Goal: Information Seeking & Learning: Check status

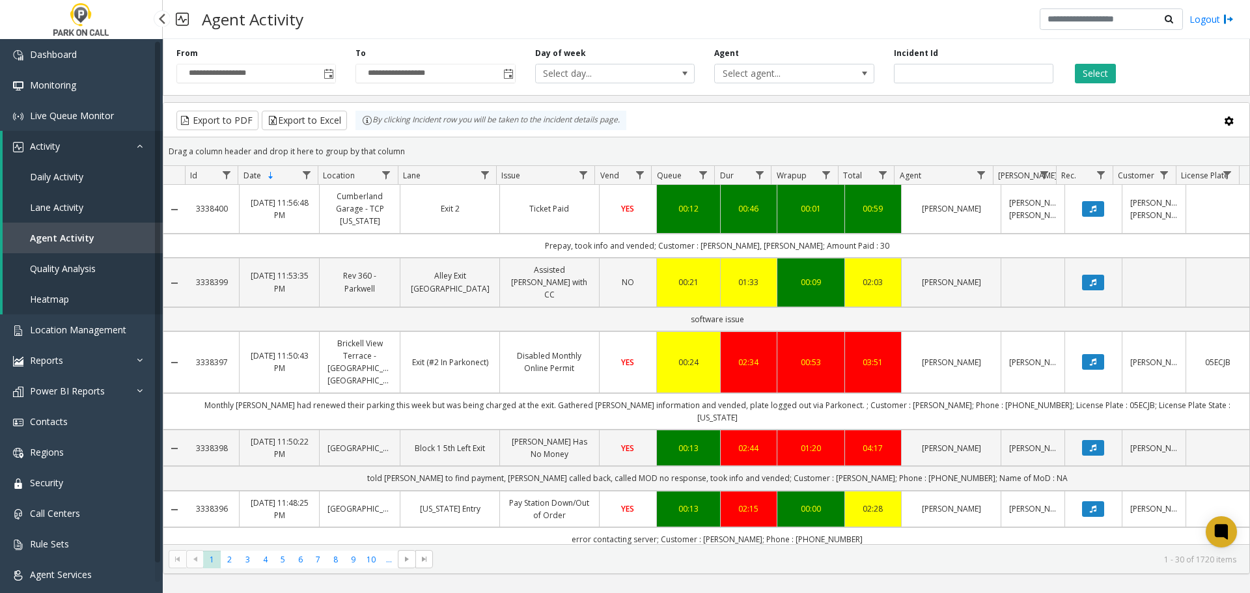
scroll to position [391, 0]
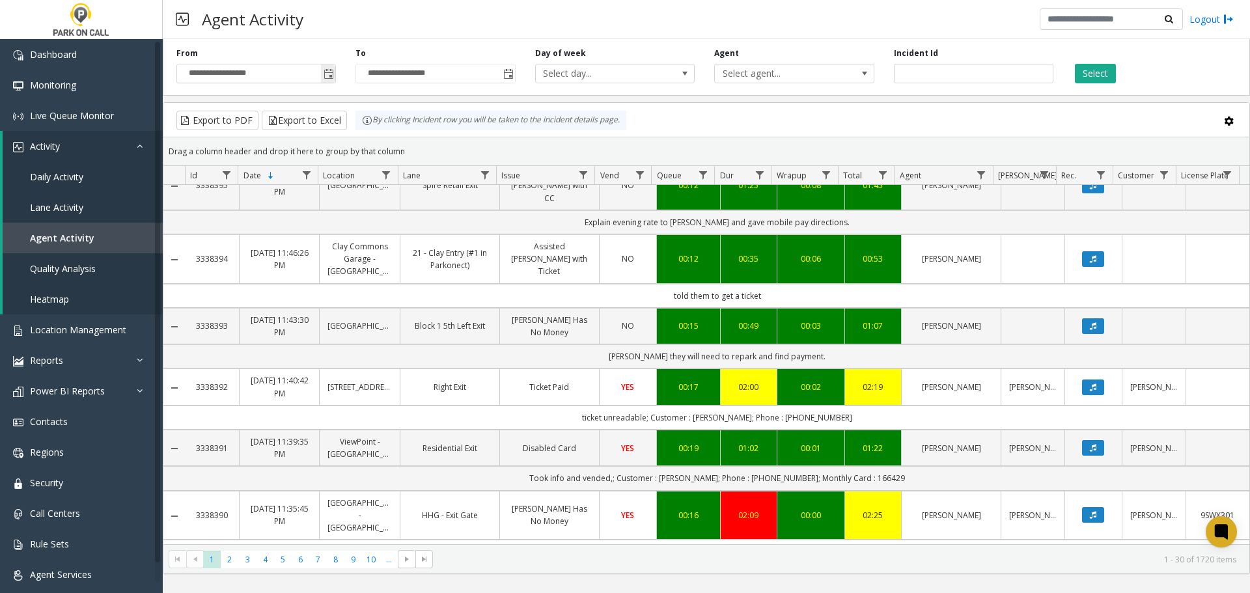
click at [323, 66] on span "Toggle popup" at bounding box center [328, 73] width 14 height 21
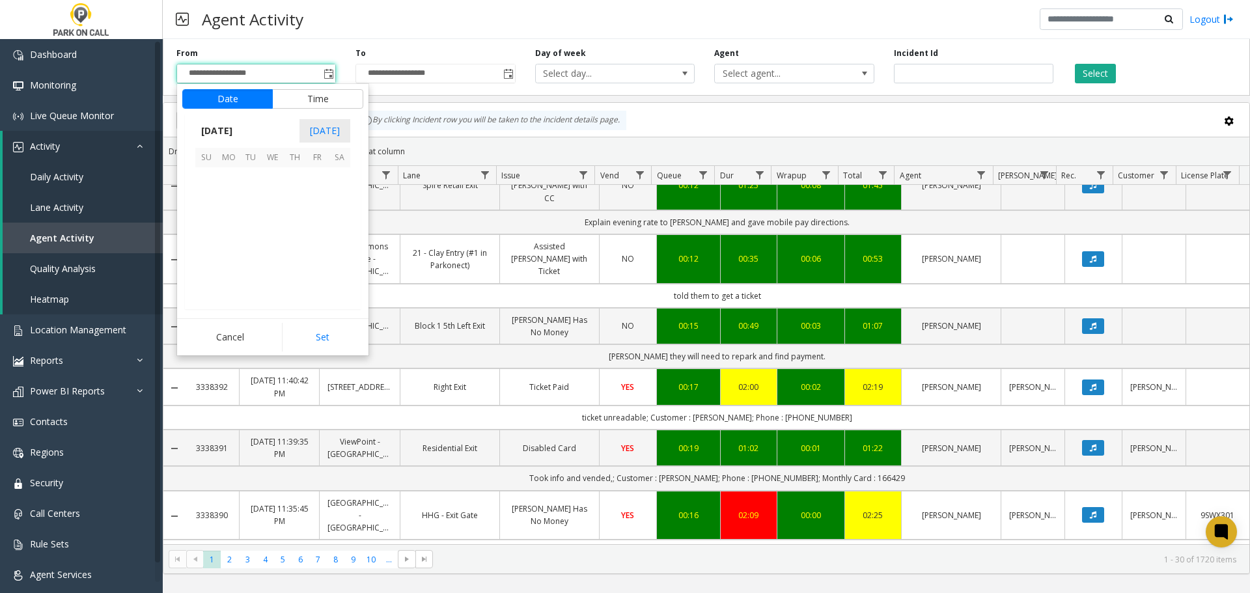
scroll to position [233900, 0]
click at [336, 175] on span "4" at bounding box center [339, 178] width 22 height 22
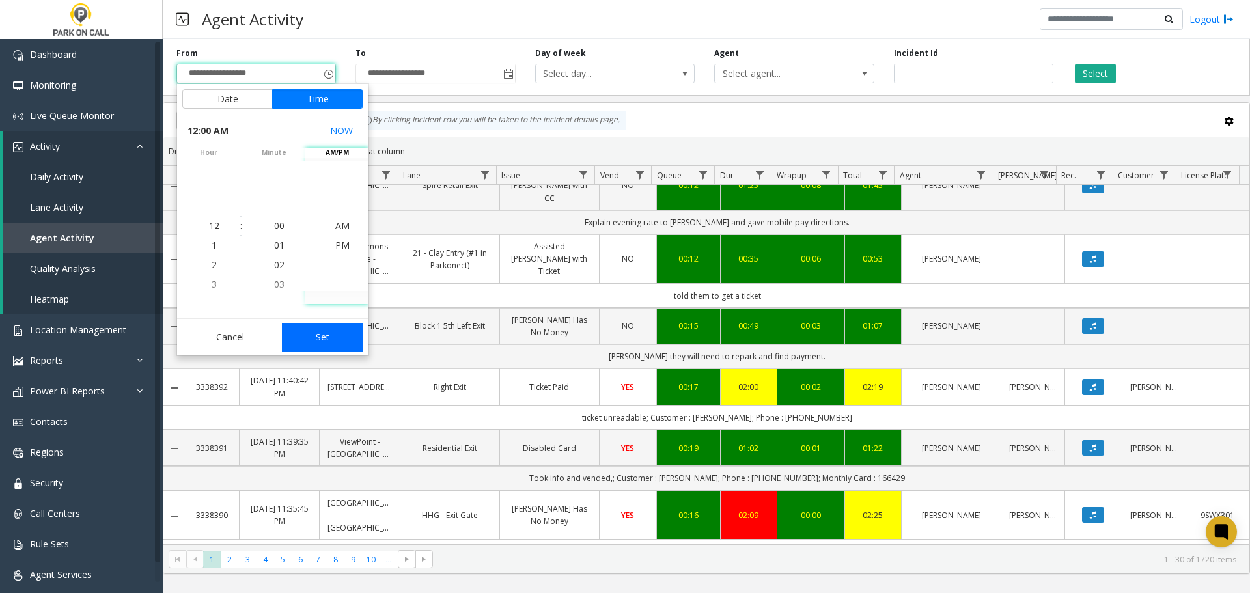
click at [341, 339] on button "Set" at bounding box center [323, 337] width 82 height 29
type input "**********"
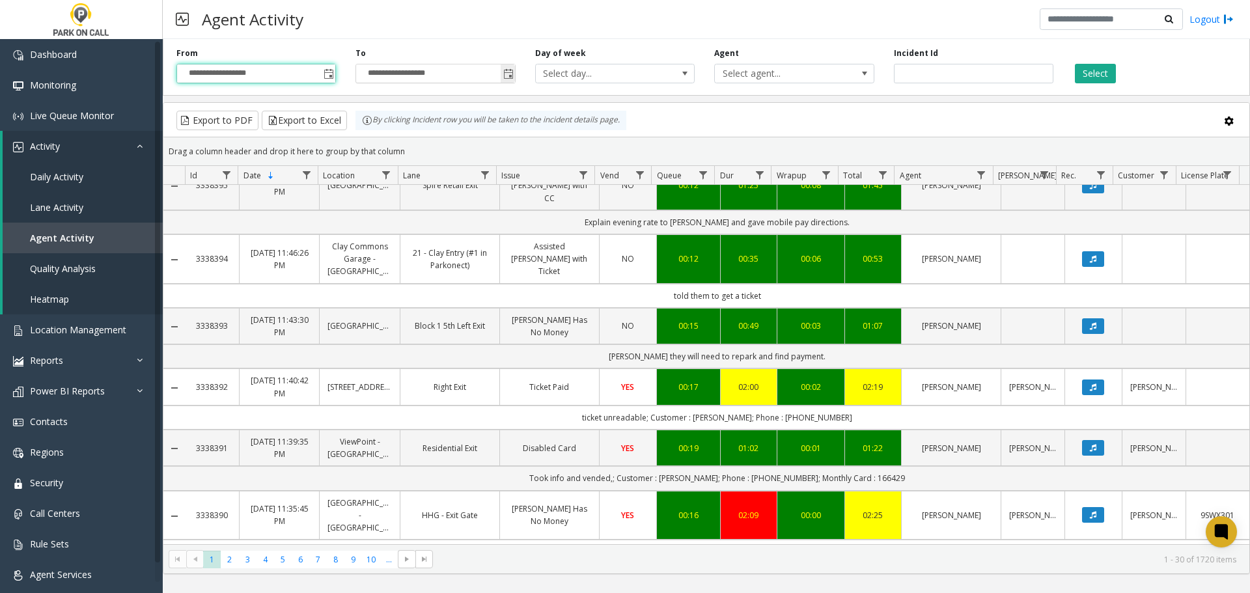
click at [505, 74] on span "Toggle popup" at bounding box center [508, 74] width 10 height 10
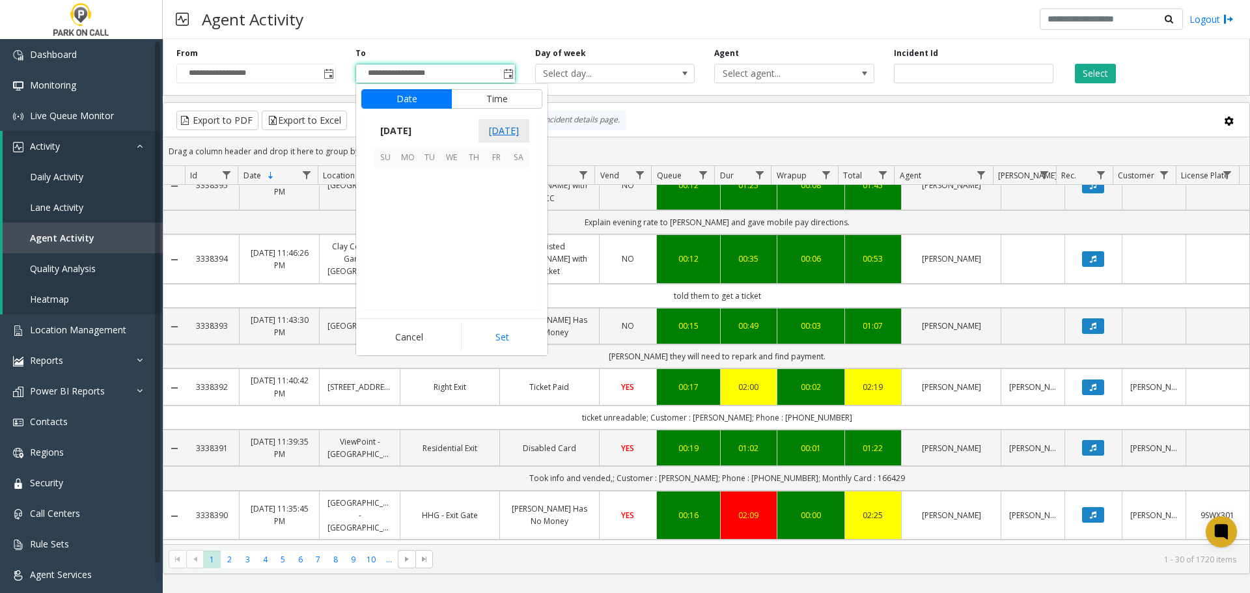
scroll to position [20, 0]
click at [523, 178] on span "4" at bounding box center [518, 178] width 22 height 22
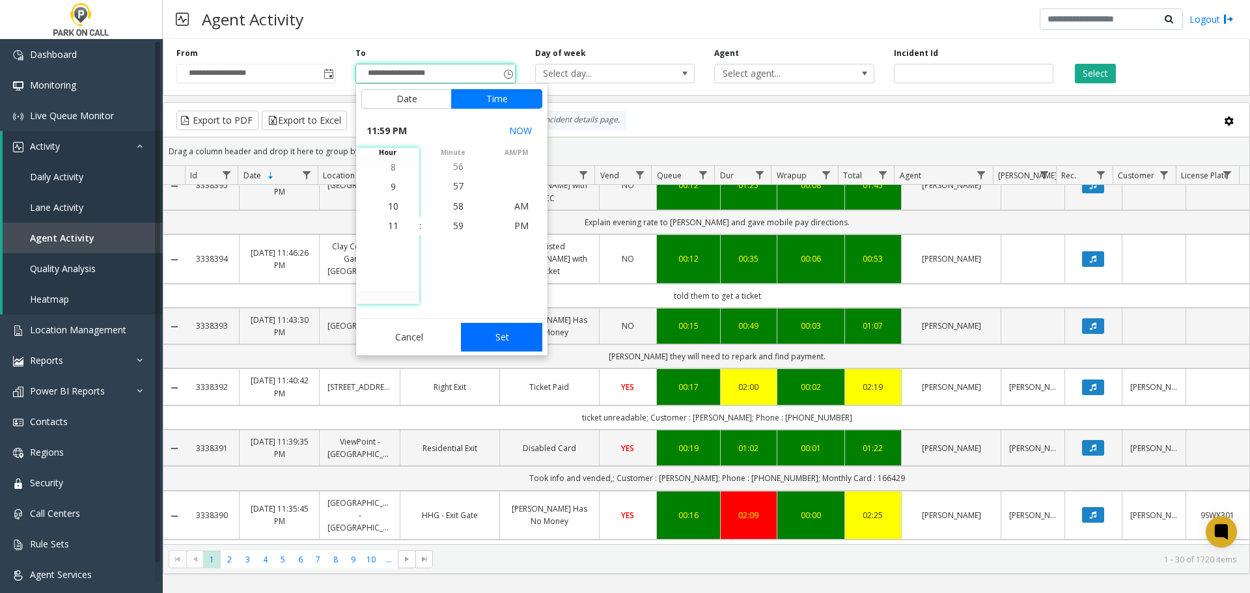
click at [505, 326] on button "Set" at bounding box center [502, 337] width 82 height 29
type input "**********"
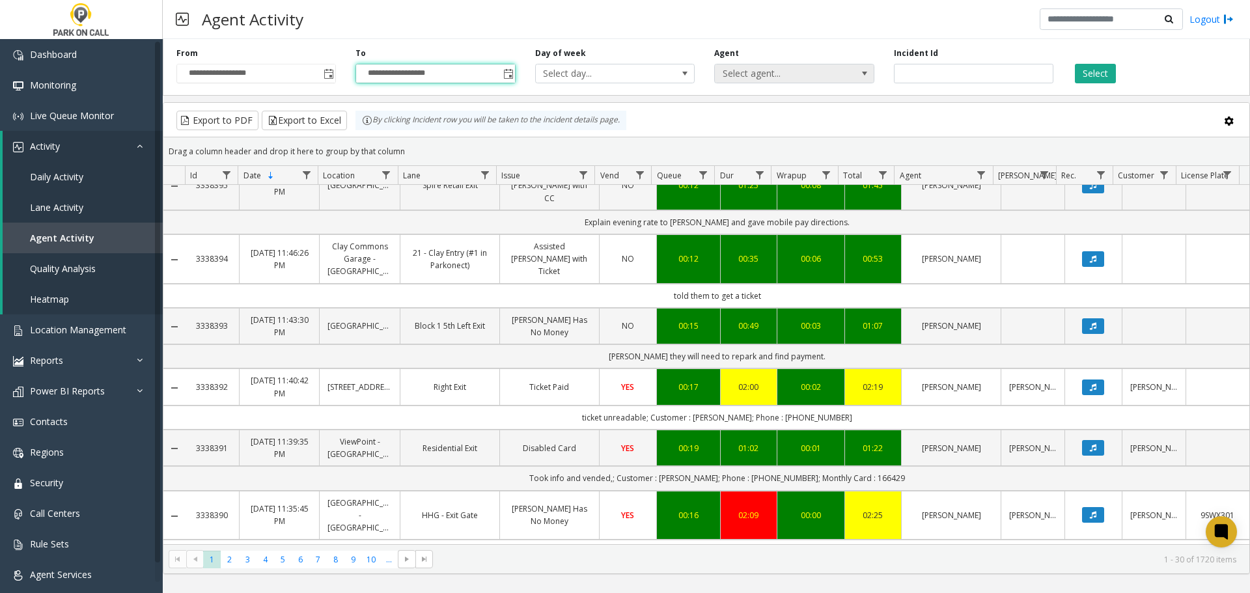
click at [767, 78] on span "Select agent..." at bounding box center [778, 73] width 127 height 18
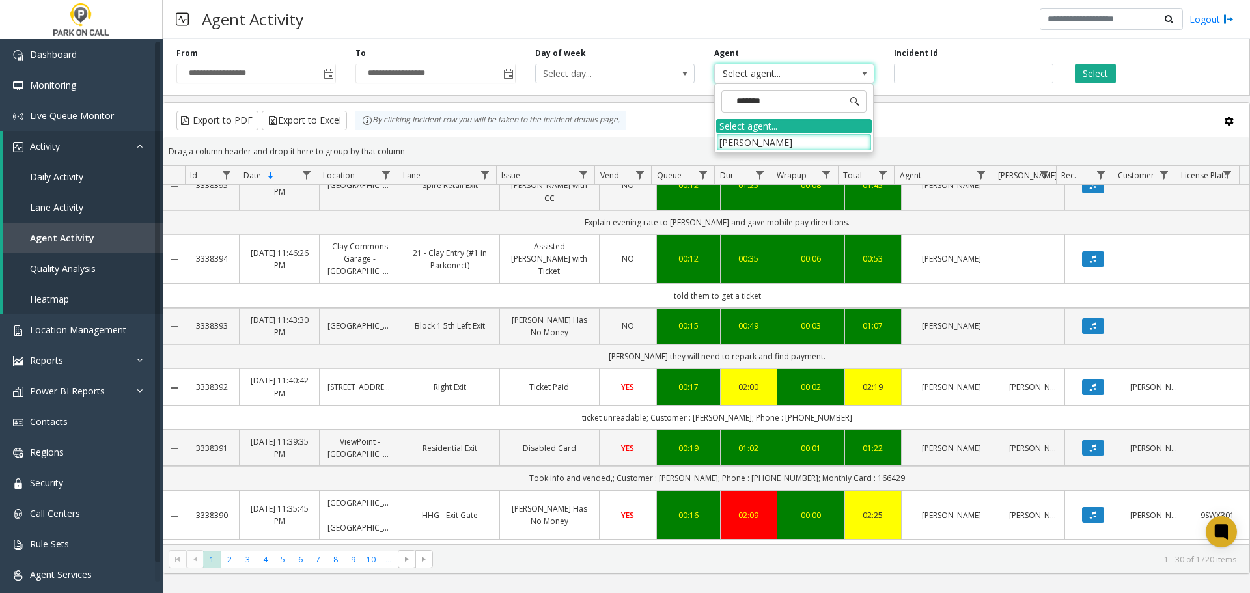
type input "********"
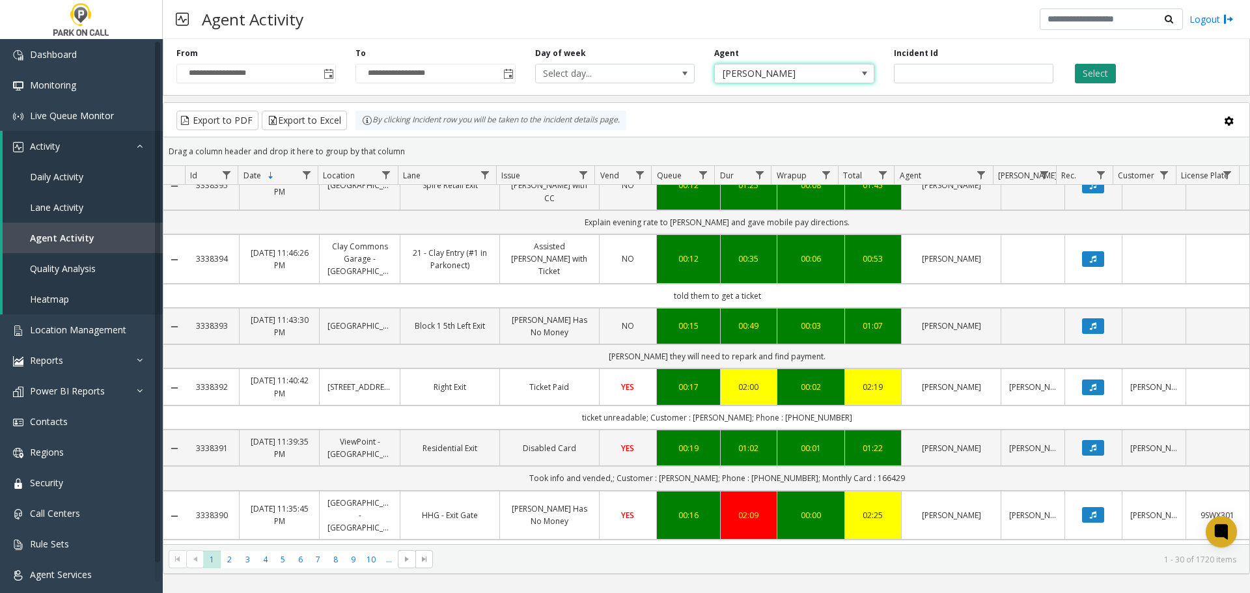
click at [1097, 70] on button "Select" at bounding box center [1095, 74] width 41 height 20
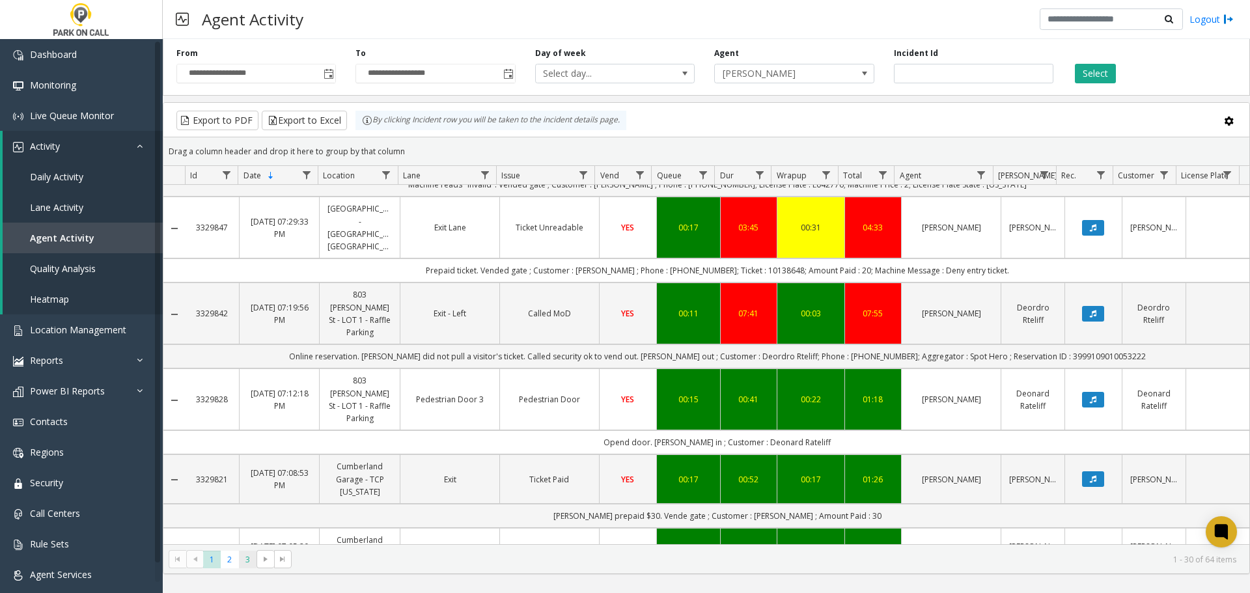
click at [252, 559] on span "3" at bounding box center [248, 560] width 18 height 18
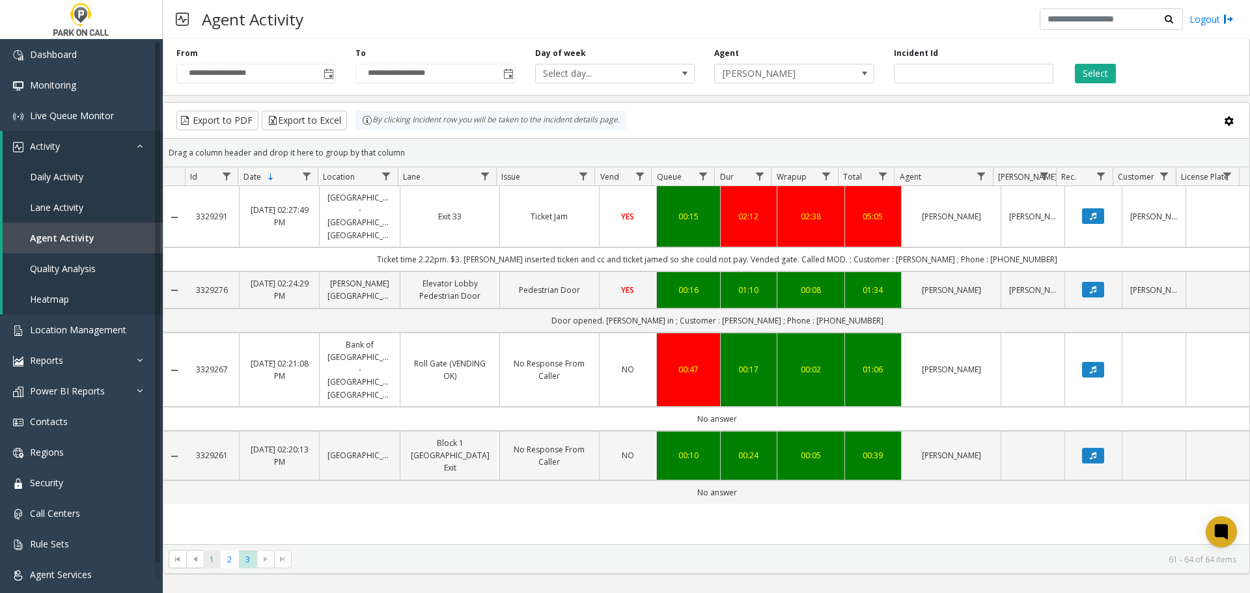
click at [219, 559] on span "1" at bounding box center [212, 560] width 18 height 18
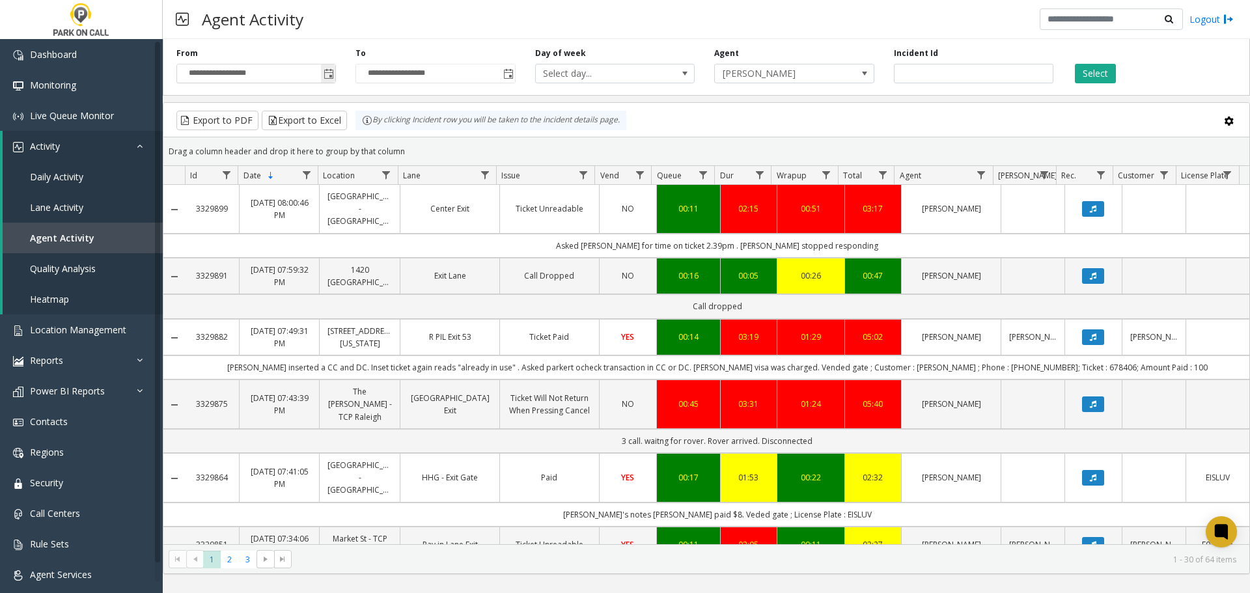
click at [325, 76] on span "Toggle popup" at bounding box center [329, 74] width 10 height 10
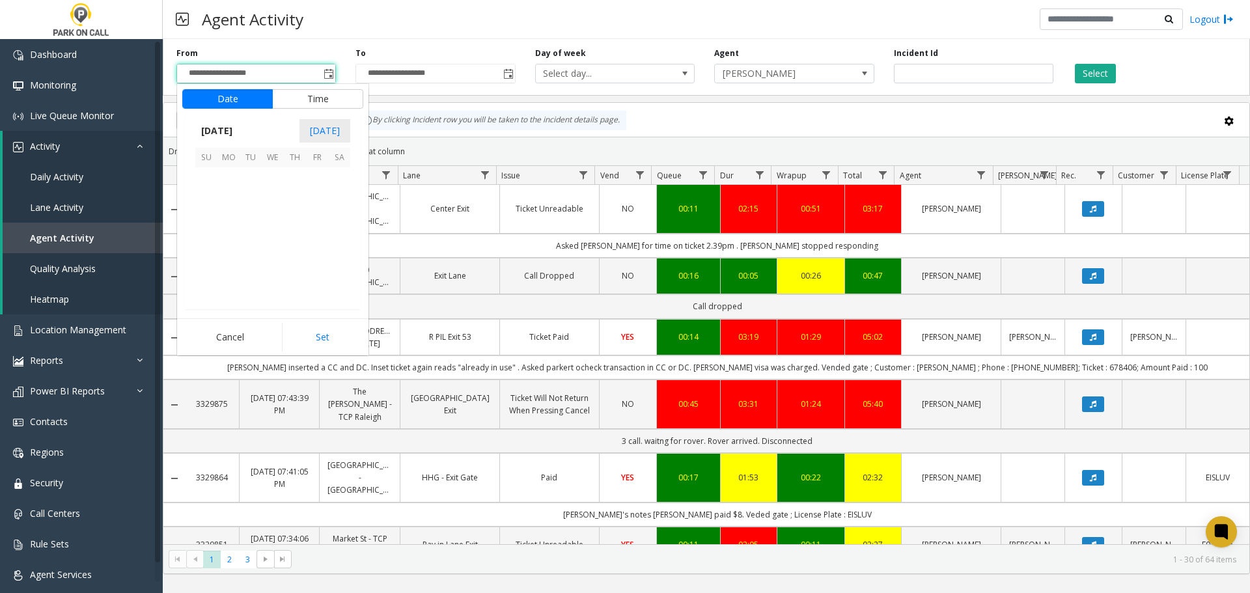
scroll to position [233900, 0]
click at [228, 205] on span "6" at bounding box center [229, 201] width 22 height 22
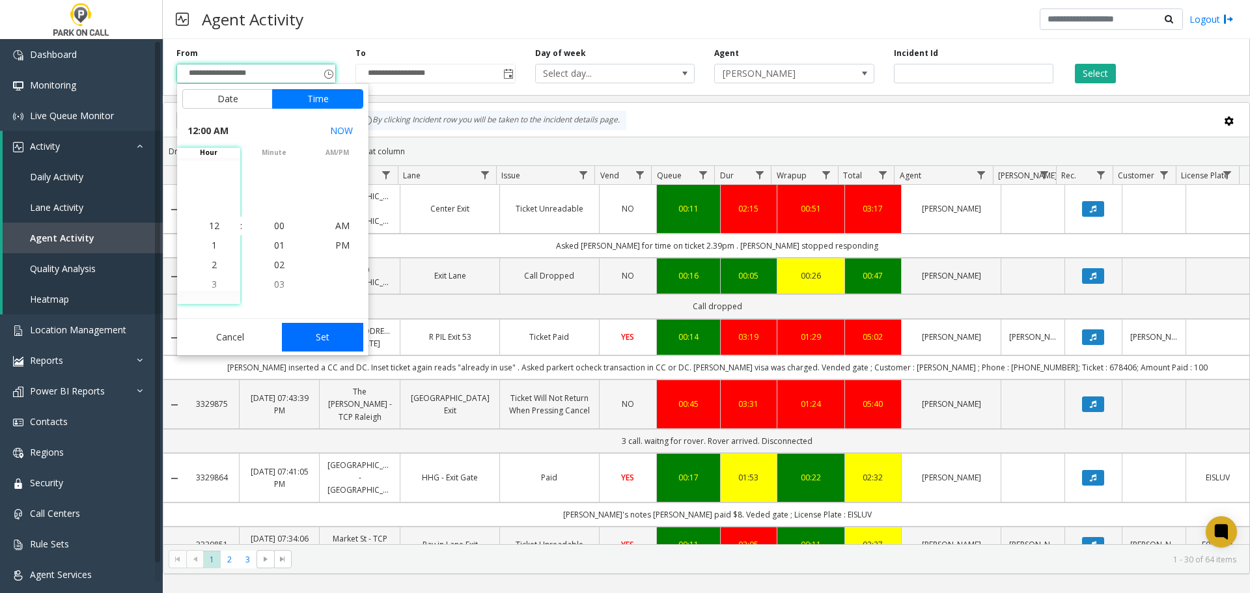
click at [324, 337] on button "Set" at bounding box center [323, 337] width 82 height 29
type input "**********"
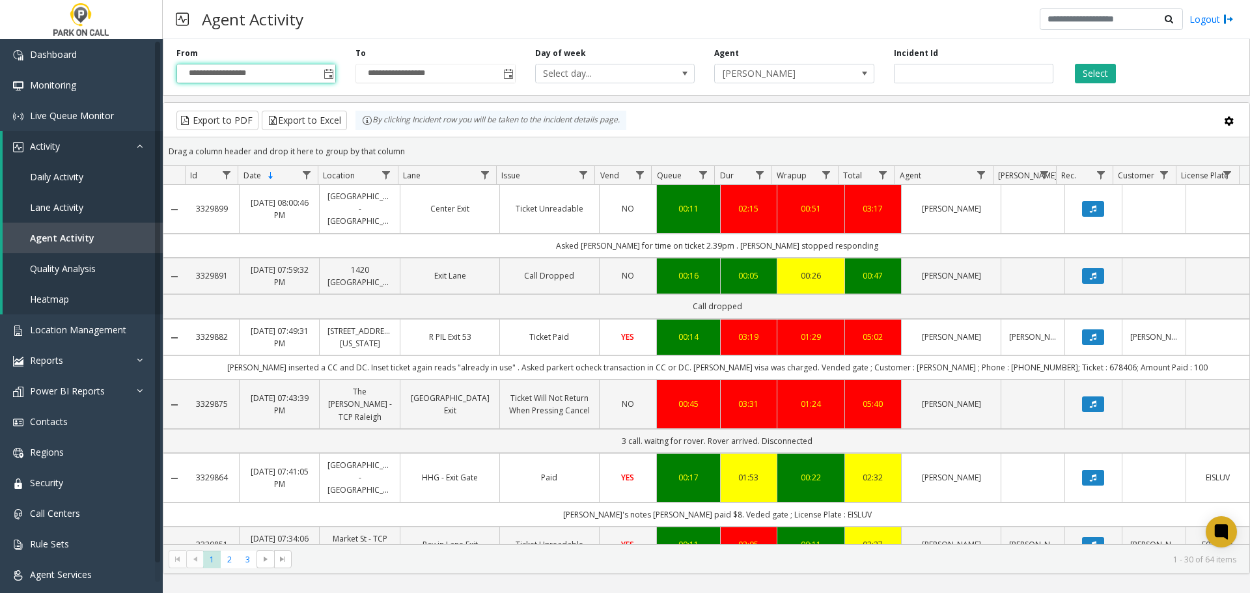
click at [517, 70] on div "**********" at bounding box center [435, 66] width 179 height 36
click at [506, 76] on span "Toggle popup" at bounding box center [508, 74] width 10 height 10
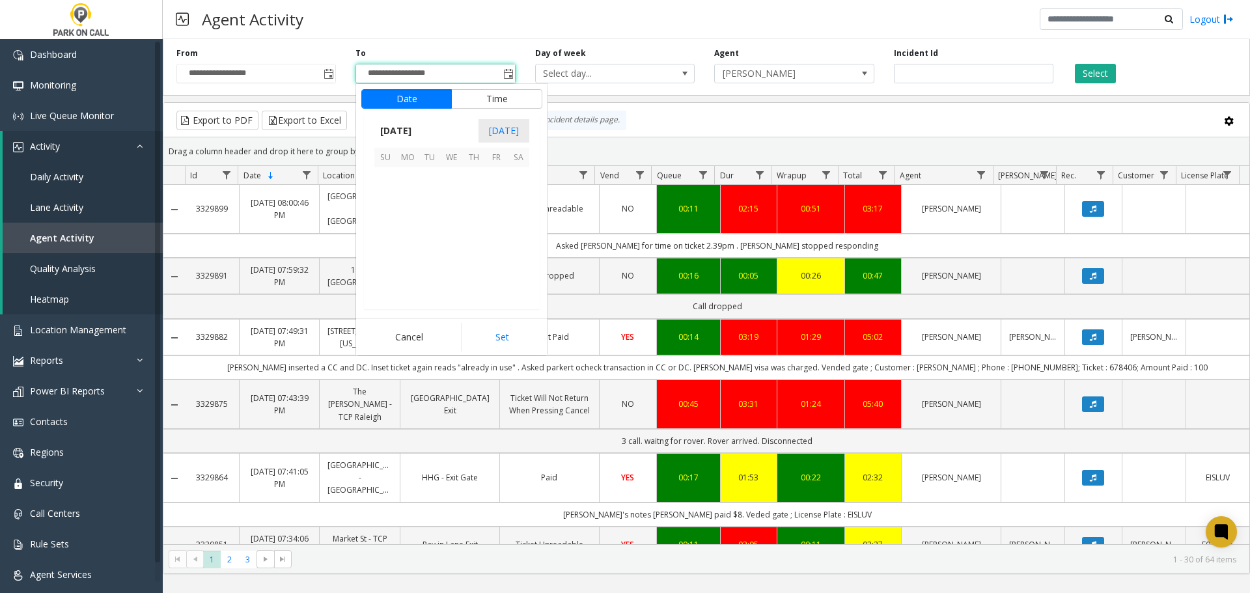
scroll to position [20, 0]
click at [410, 202] on span "6" at bounding box center [408, 201] width 22 height 22
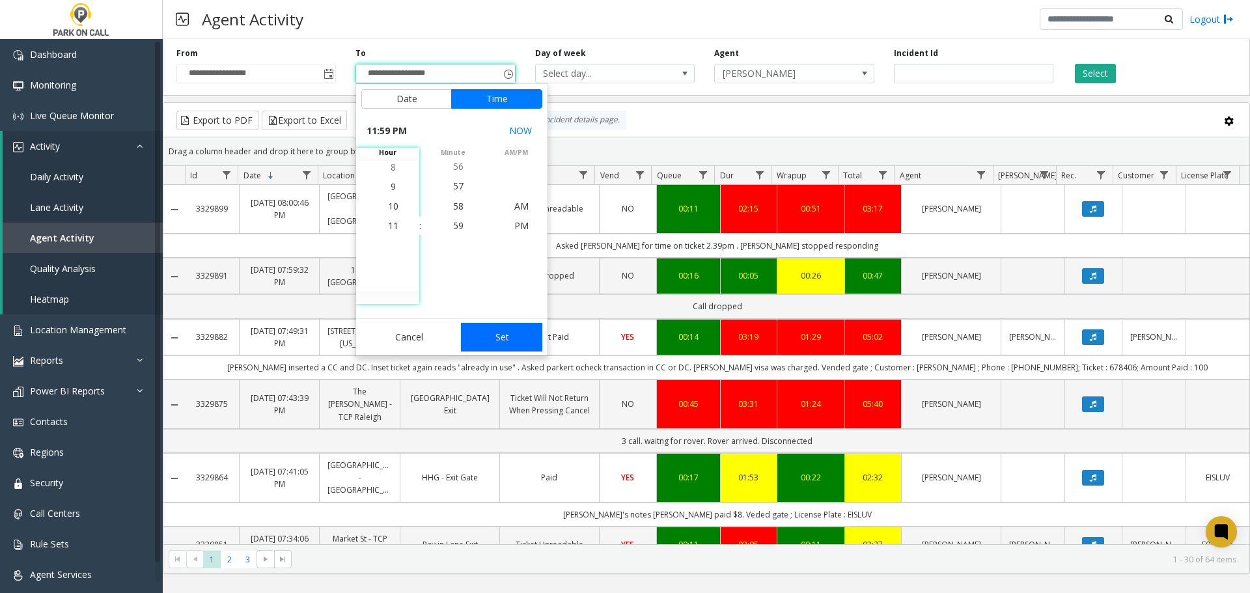
click at [516, 336] on button "Set" at bounding box center [502, 337] width 82 height 29
type input "**********"
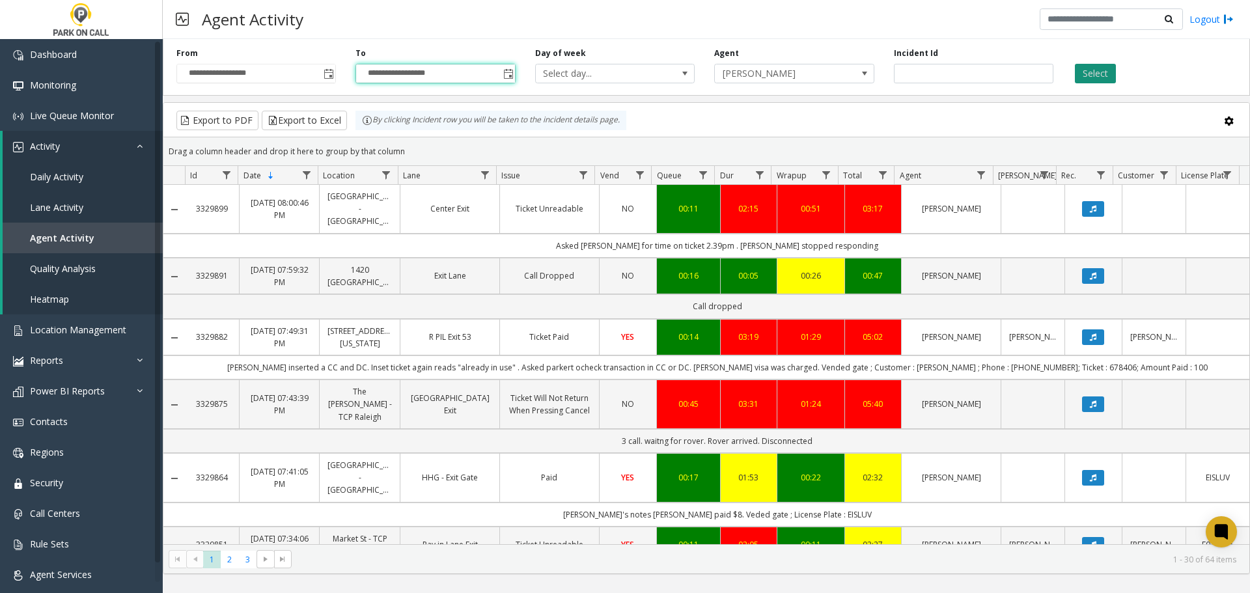
click at [1091, 78] on button "Select" at bounding box center [1095, 74] width 41 height 20
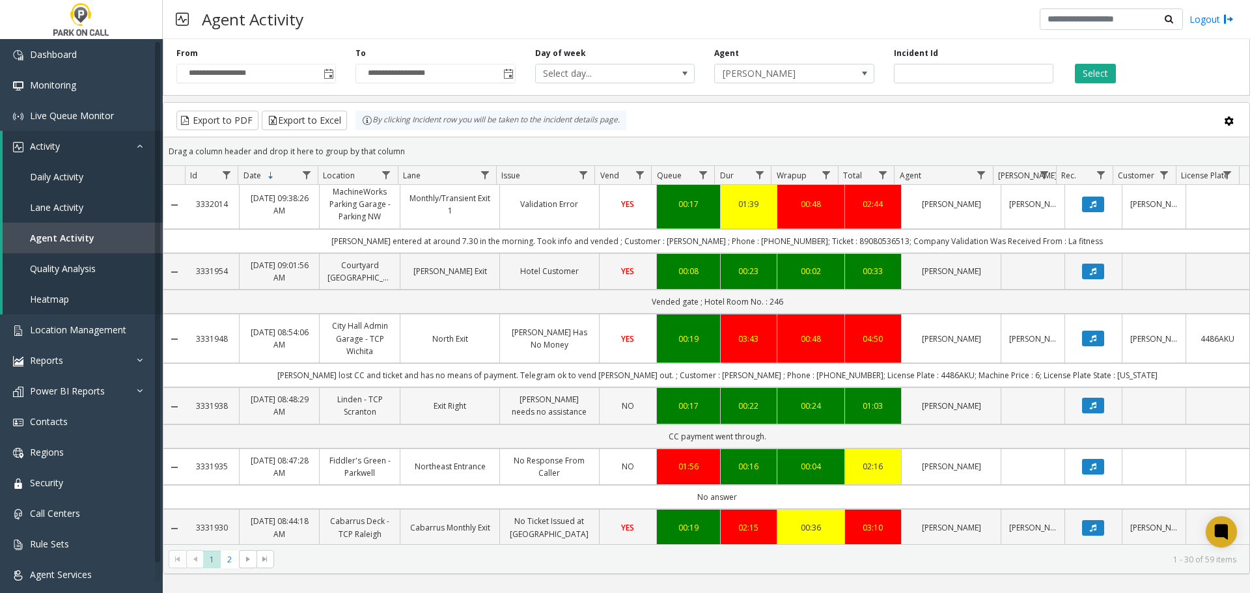
scroll to position [1756, 0]
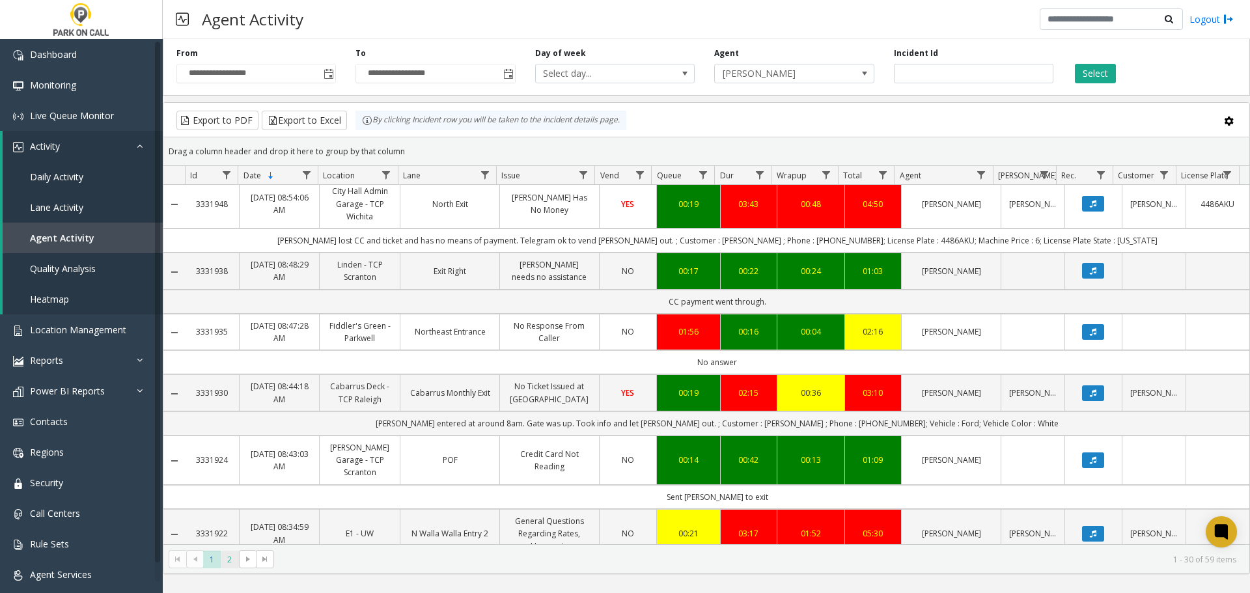
click at [233, 561] on span "2" at bounding box center [230, 560] width 18 height 18
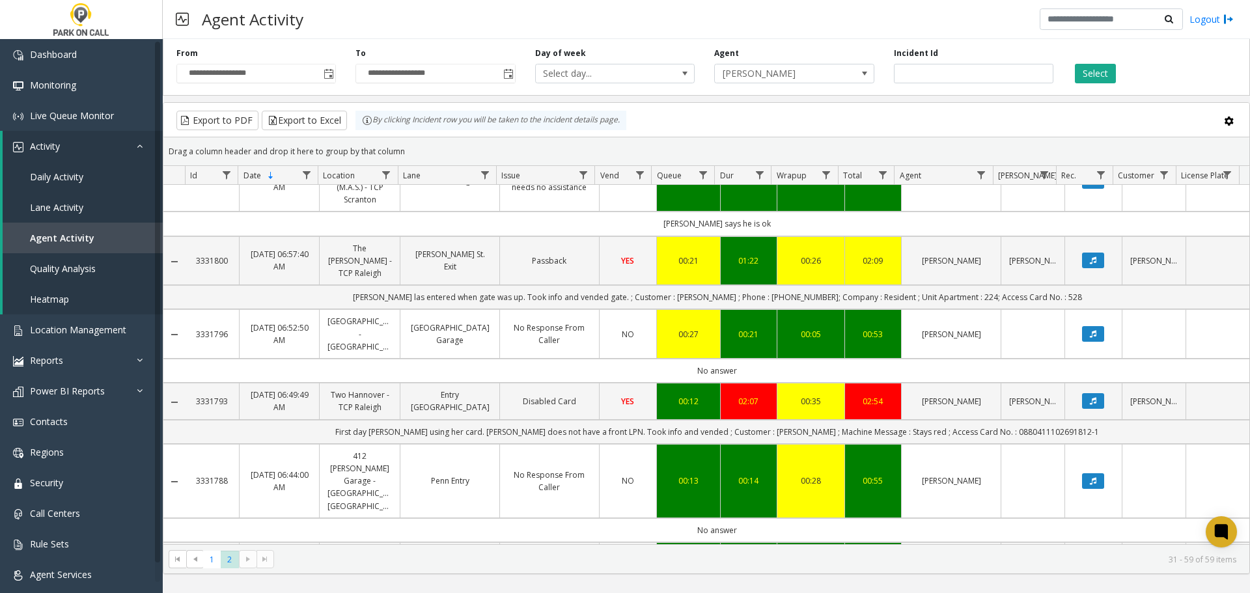
scroll to position [1607, 0]
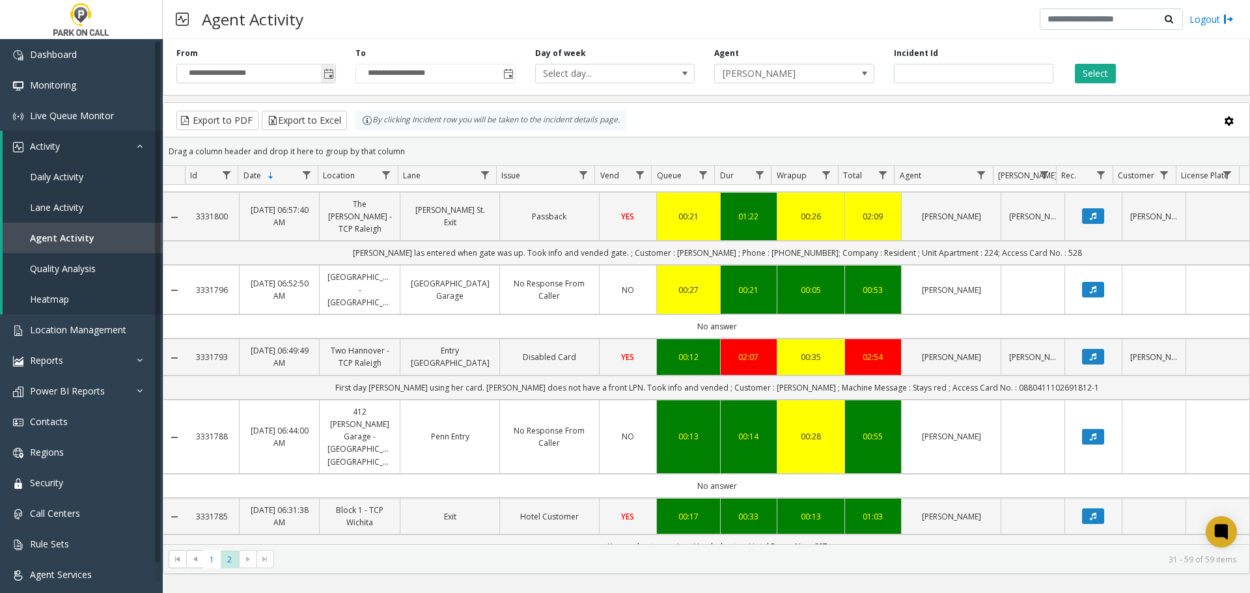
click at [331, 69] on span "Toggle popup" at bounding box center [329, 74] width 10 height 10
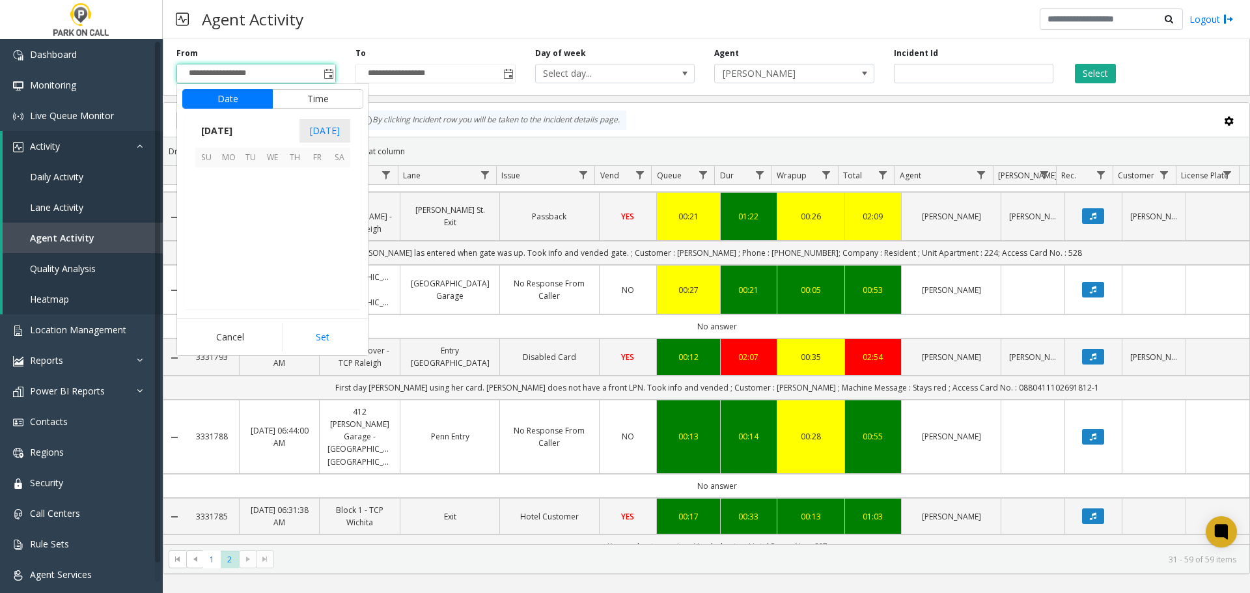
scroll to position [233900, 0]
click at [296, 201] on span "9" at bounding box center [295, 201] width 22 height 22
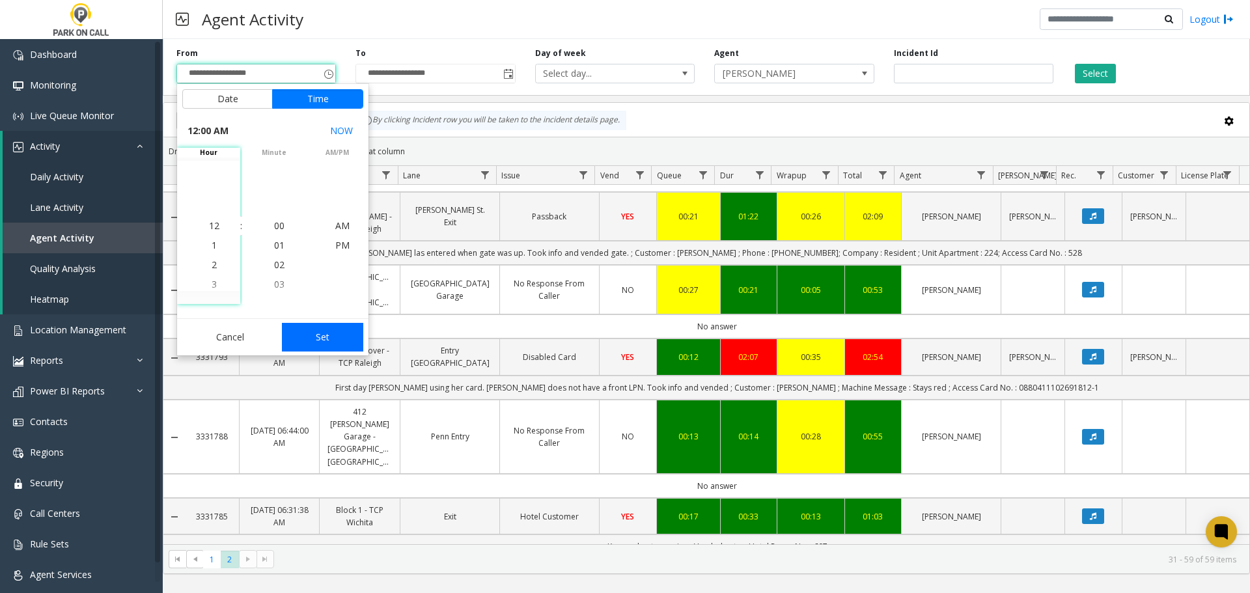
click at [331, 326] on button "Set" at bounding box center [323, 337] width 82 height 29
type input "**********"
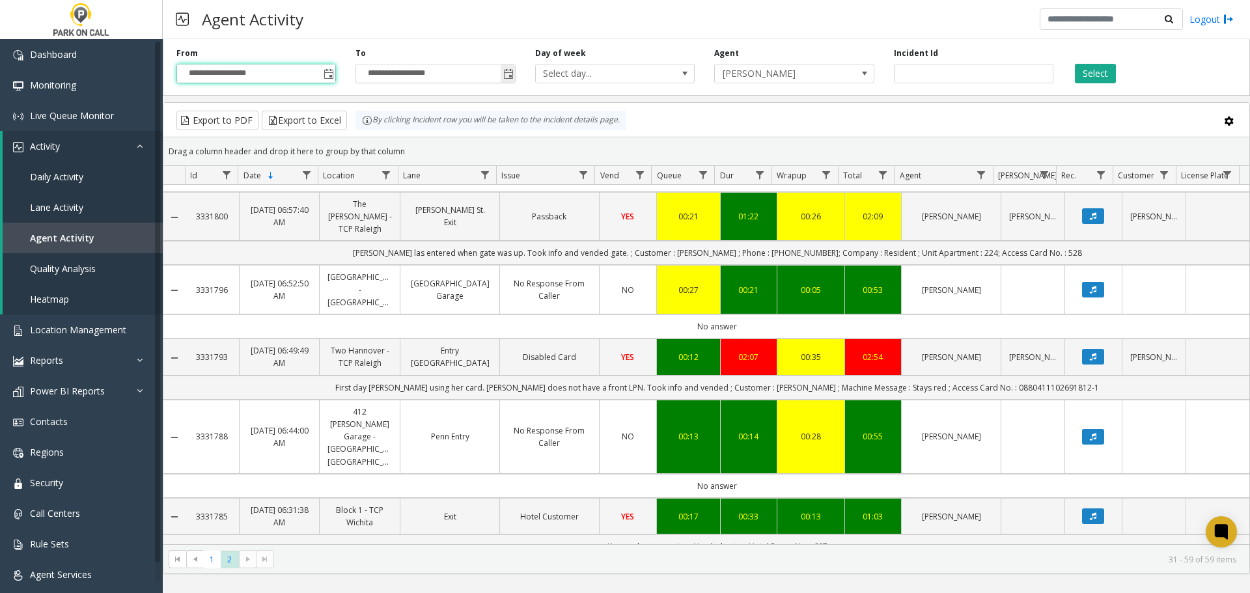
click at [500, 78] on input "**********" at bounding box center [435, 73] width 158 height 18
click at [505, 69] on span "Toggle popup" at bounding box center [508, 74] width 10 height 10
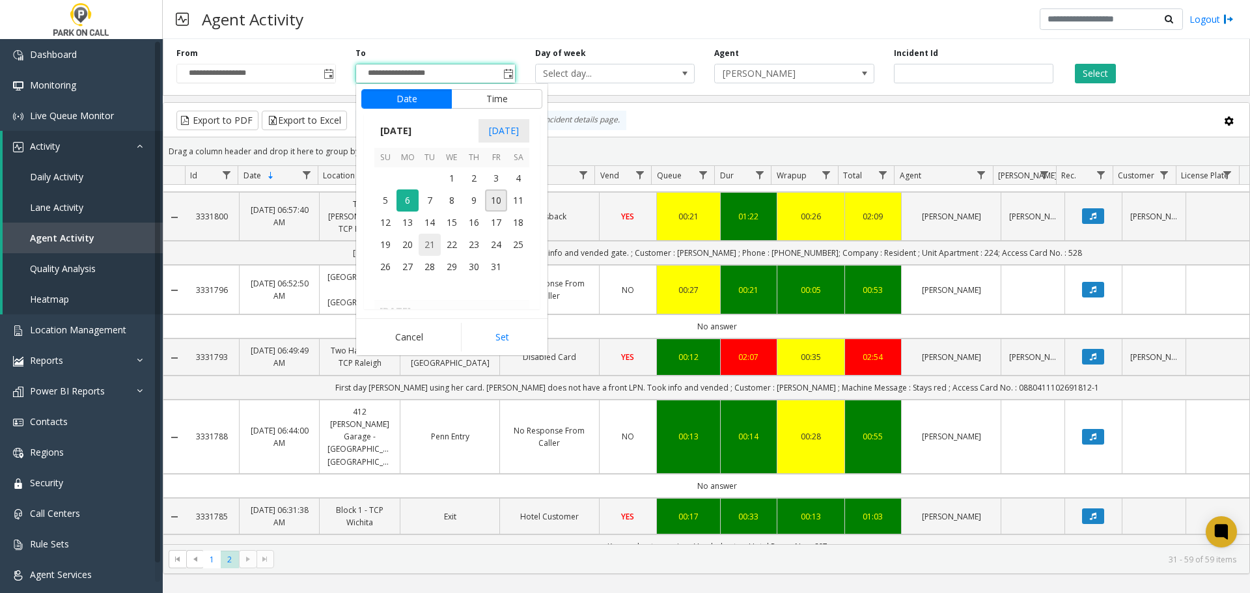
scroll to position [20, 0]
click at [475, 200] on span "9" at bounding box center [474, 201] width 22 height 22
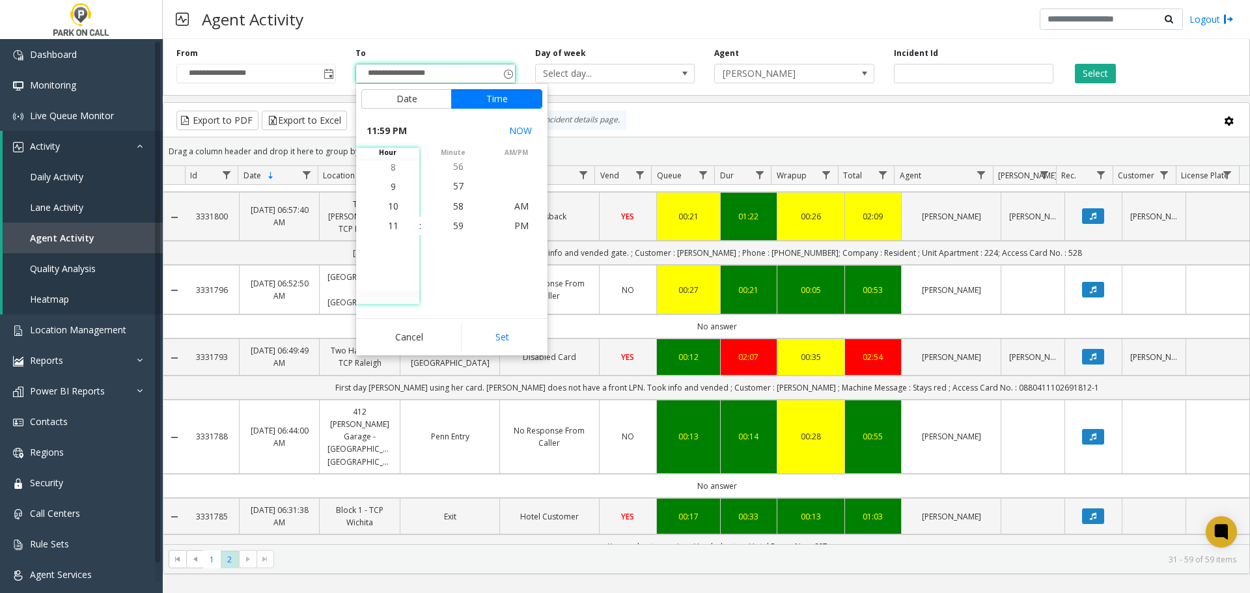
click at [498, 318] on div "Cancel Set" at bounding box center [451, 336] width 191 height 37
click at [500, 326] on button "Set" at bounding box center [502, 337] width 82 height 29
type input "**********"
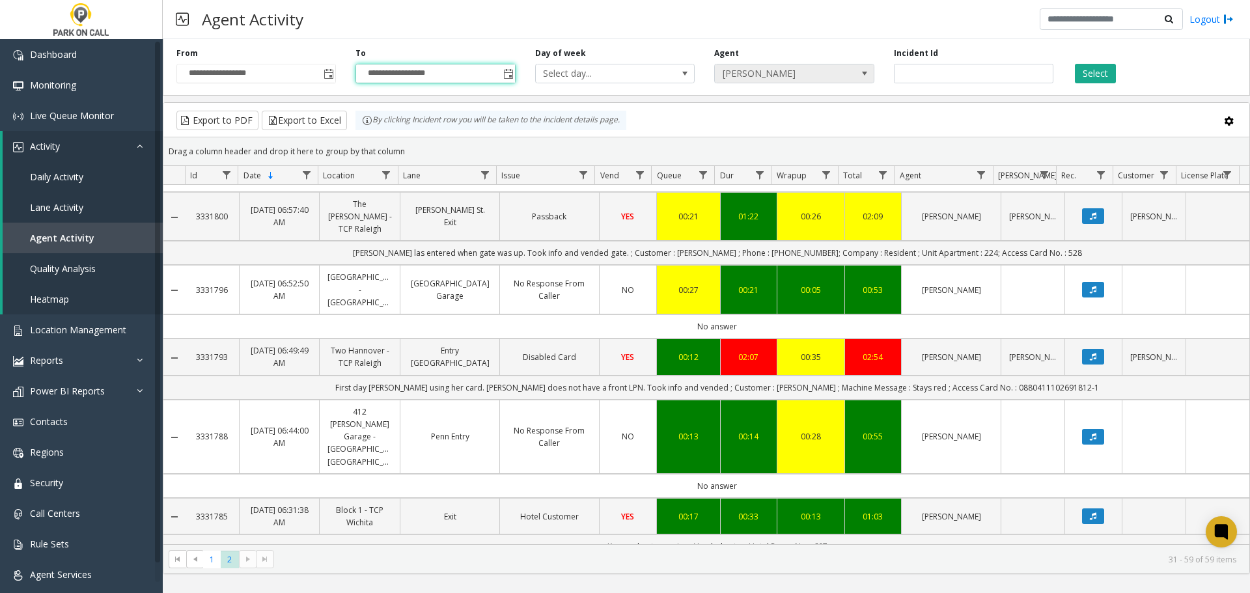
click at [776, 68] on span "Cristina Hamilton" at bounding box center [778, 73] width 127 height 18
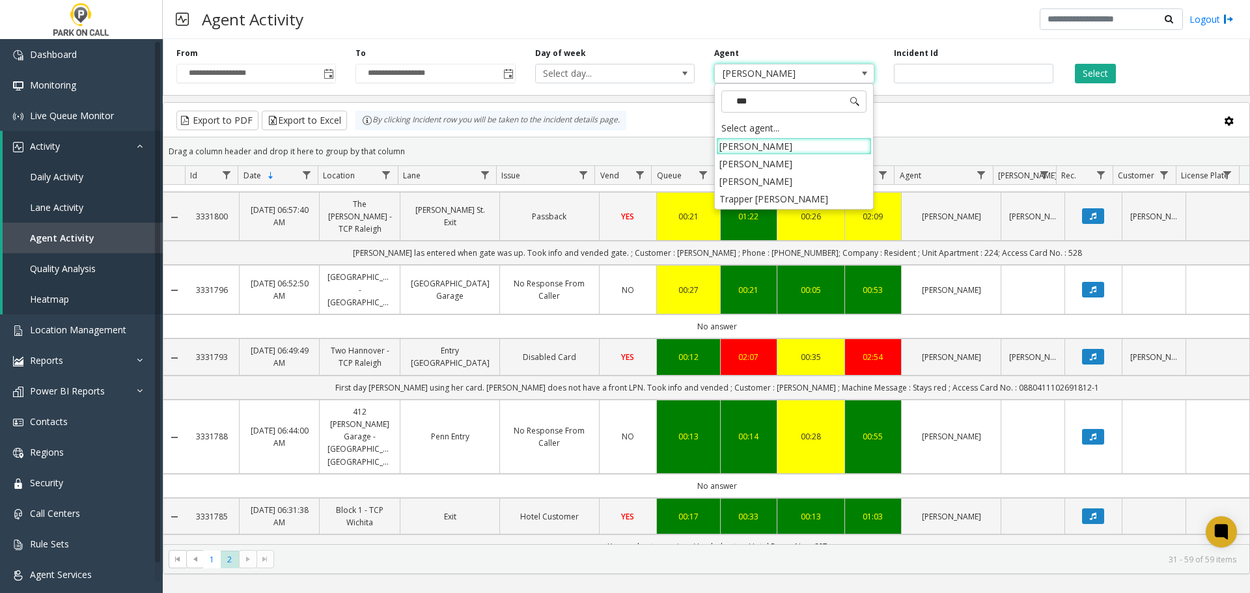
scroll to position [0, 0]
type input "*******"
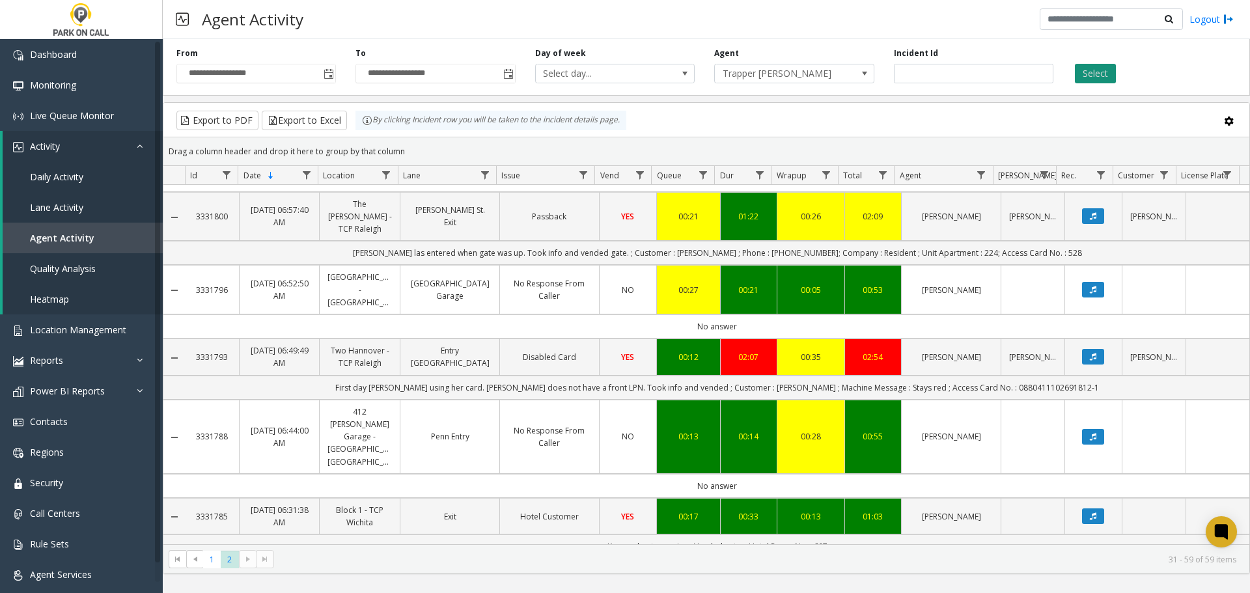
click at [1094, 76] on button "Select" at bounding box center [1095, 74] width 41 height 20
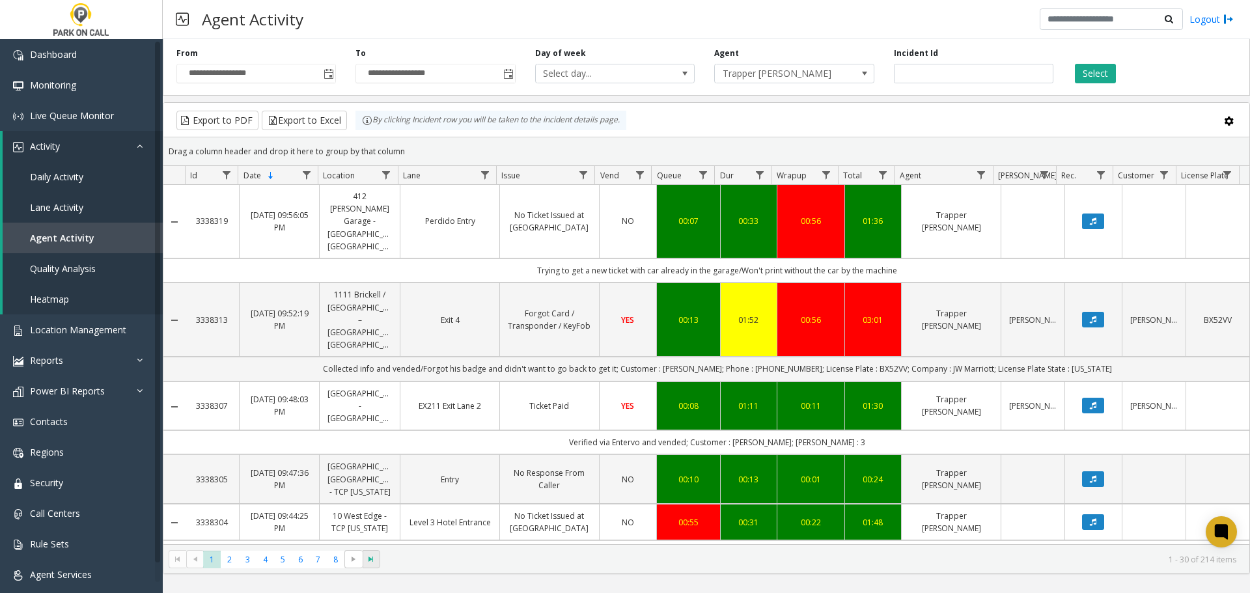
click at [374, 560] on span "Go to the last page" at bounding box center [371, 559] width 10 height 10
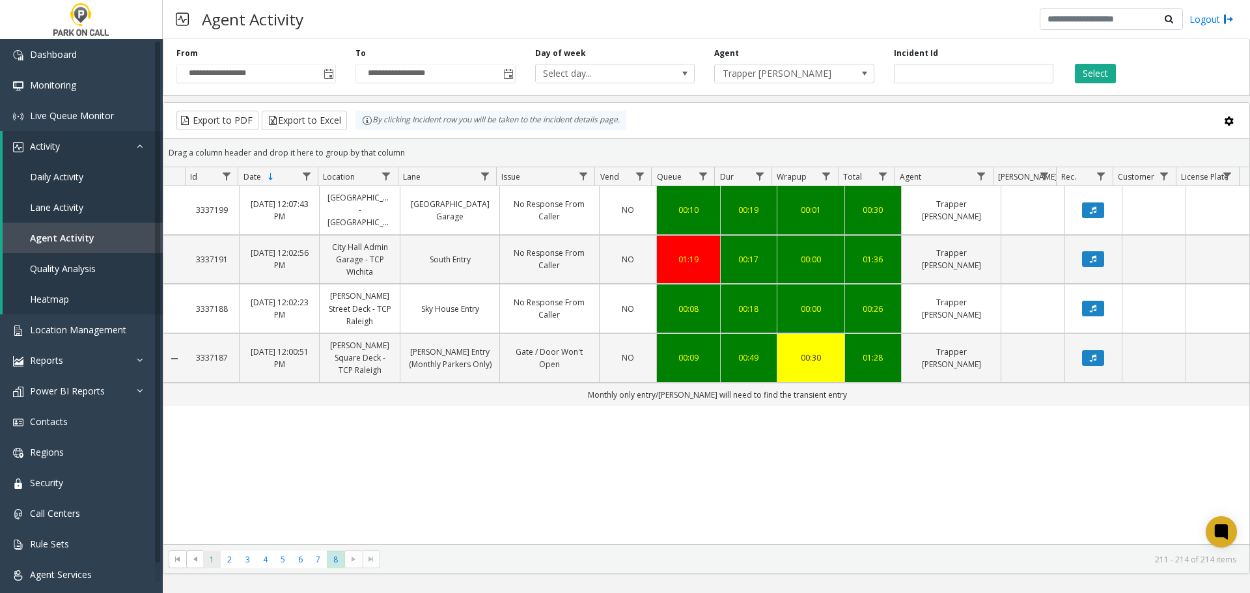
click at [212, 566] on span "1" at bounding box center [212, 560] width 18 height 18
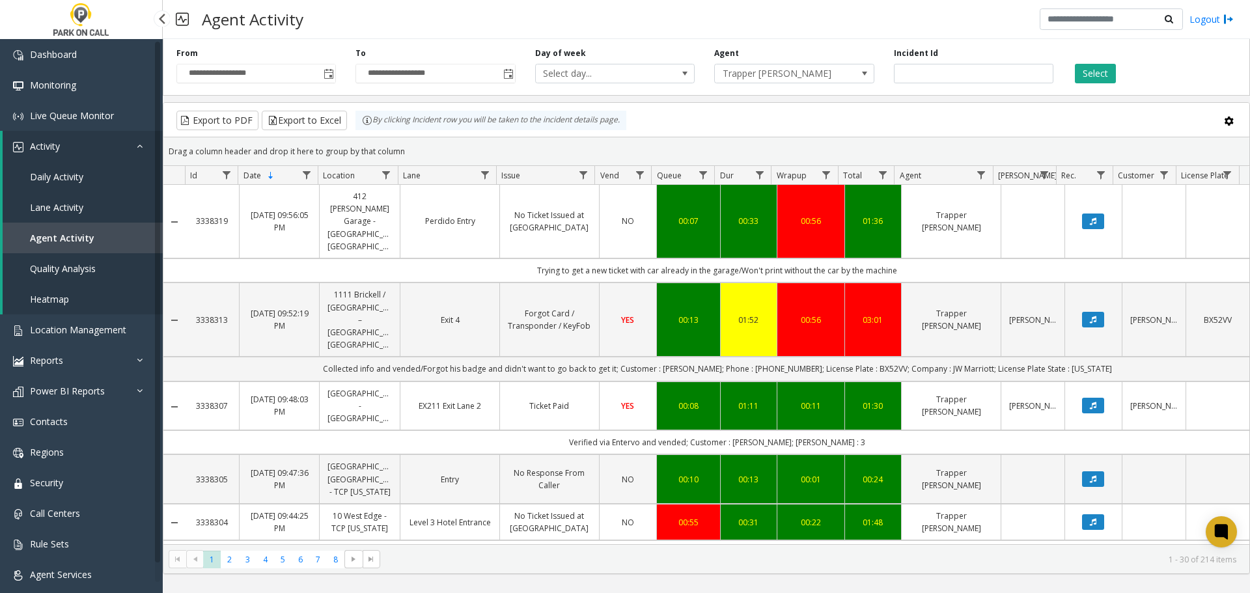
click at [73, 197] on link "Lane Activity" at bounding box center [83, 207] width 160 height 31
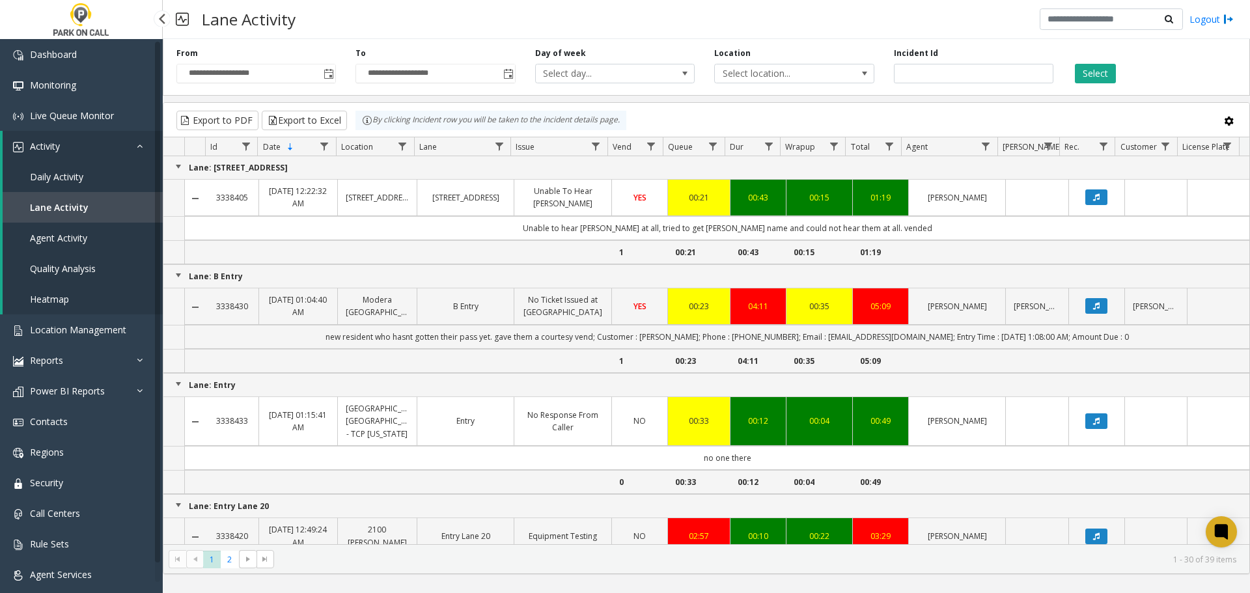
click at [77, 242] on span "Agent Activity" at bounding box center [58, 238] width 57 height 12
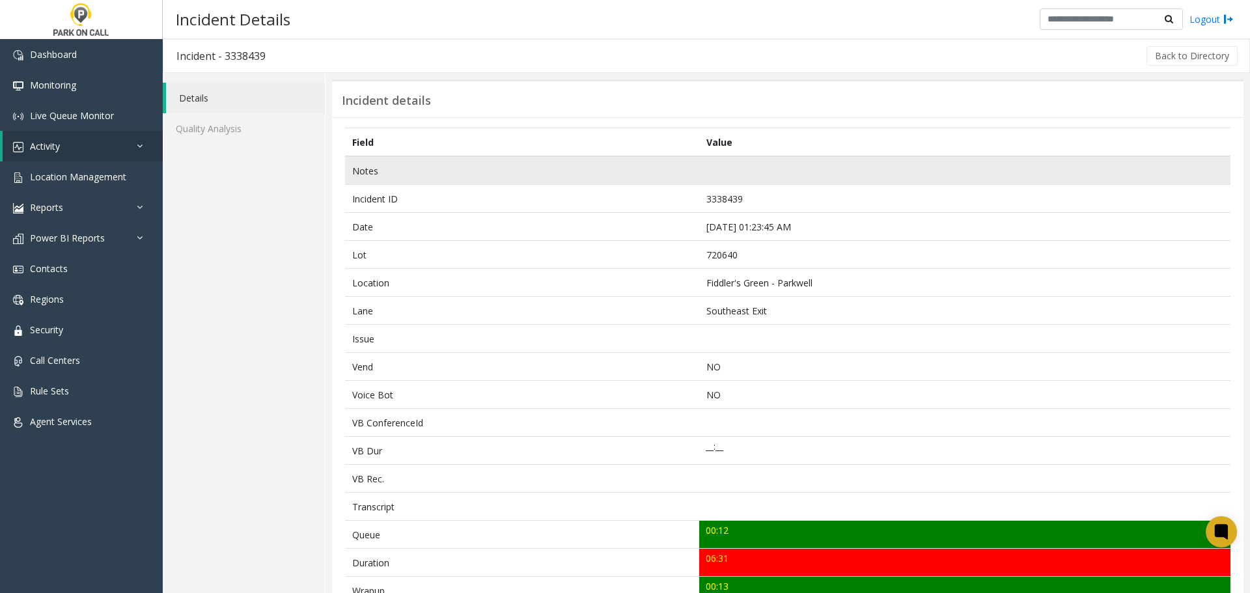
drag, startPoint x: 765, startPoint y: 168, endPoint x: 598, endPoint y: 175, distance: 167.5
click at [598, 175] on tr "Notes" at bounding box center [788, 170] width 886 height 29
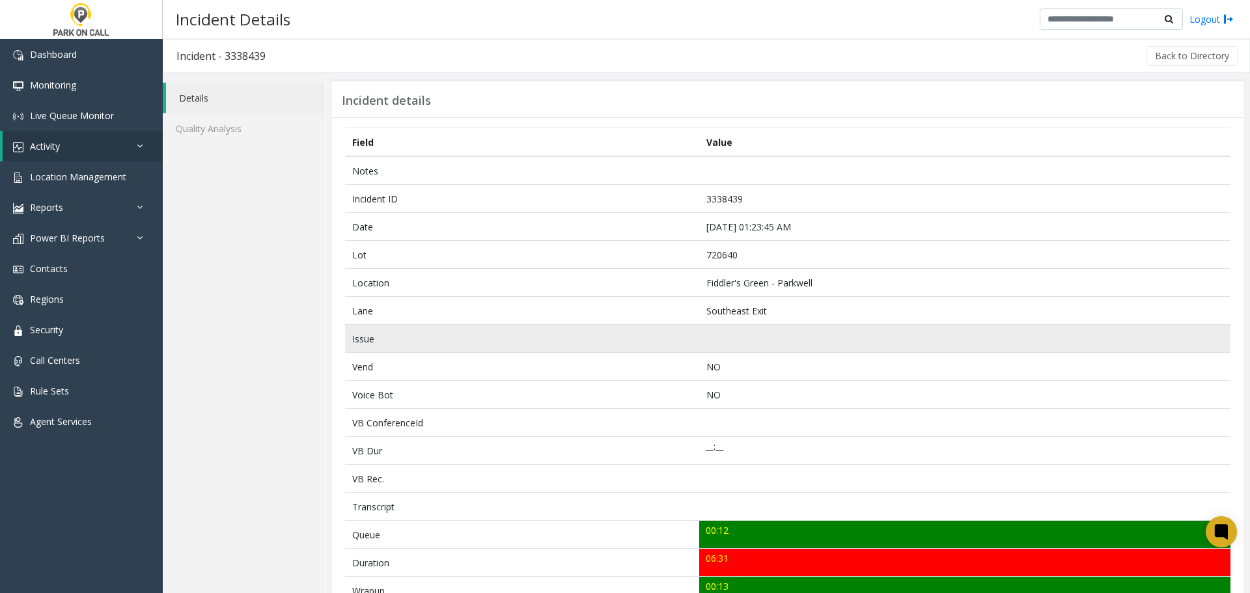
drag, startPoint x: 739, startPoint y: 338, endPoint x: 643, endPoint y: 338, distance: 95.7
click at [643, 338] on tr "Issue" at bounding box center [788, 339] width 886 height 28
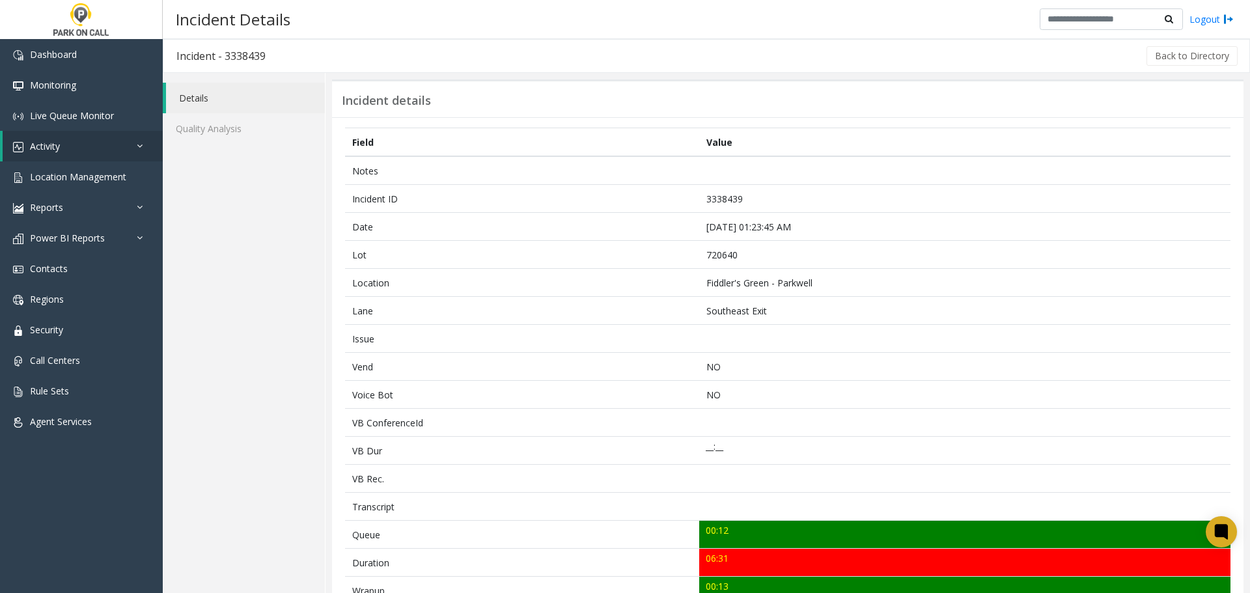
click at [724, 63] on div "Back to Directory" at bounding box center [759, 56] width 961 height 33
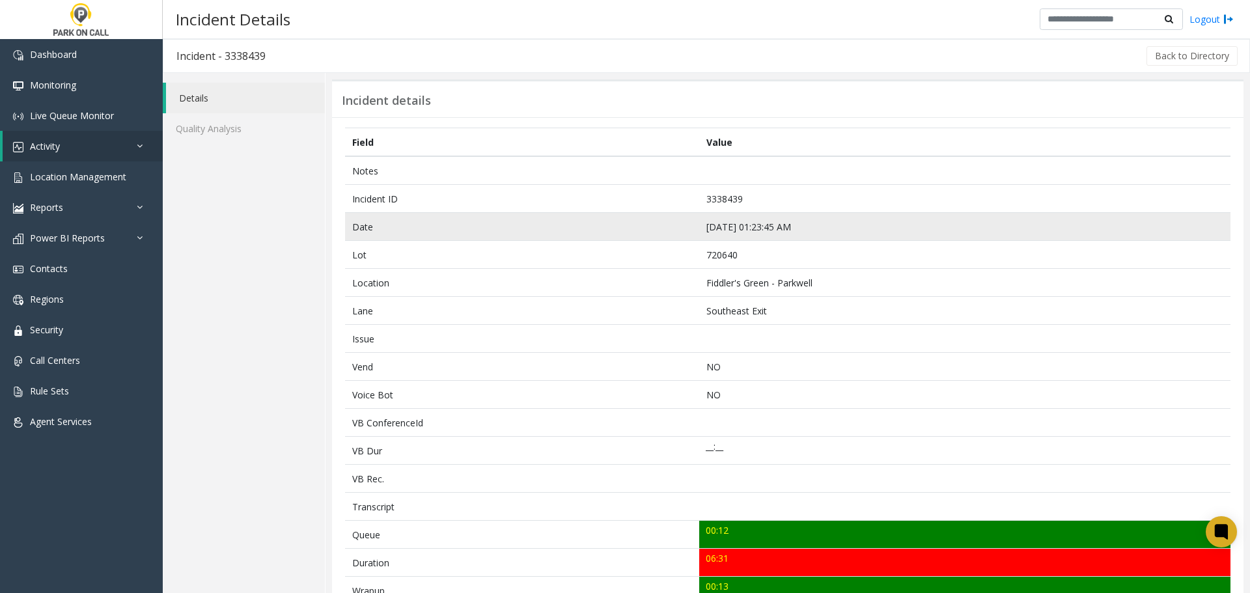
click at [742, 215] on td "[DATE] 01:23:45 AM" at bounding box center [964, 227] width 531 height 28
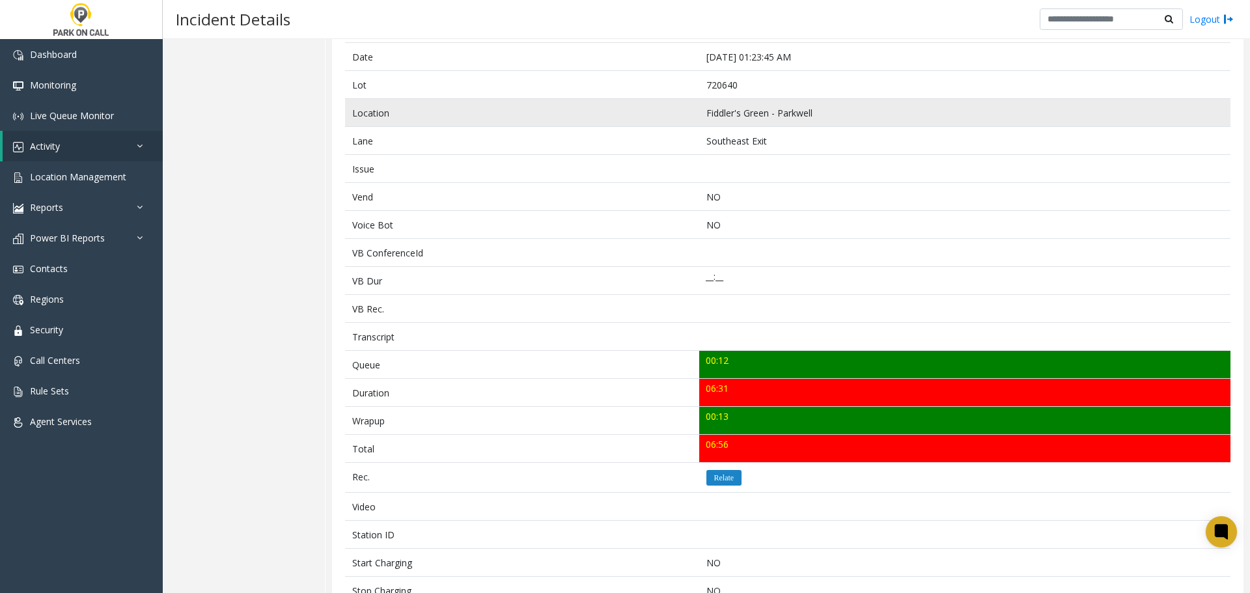
scroll to position [350, 0]
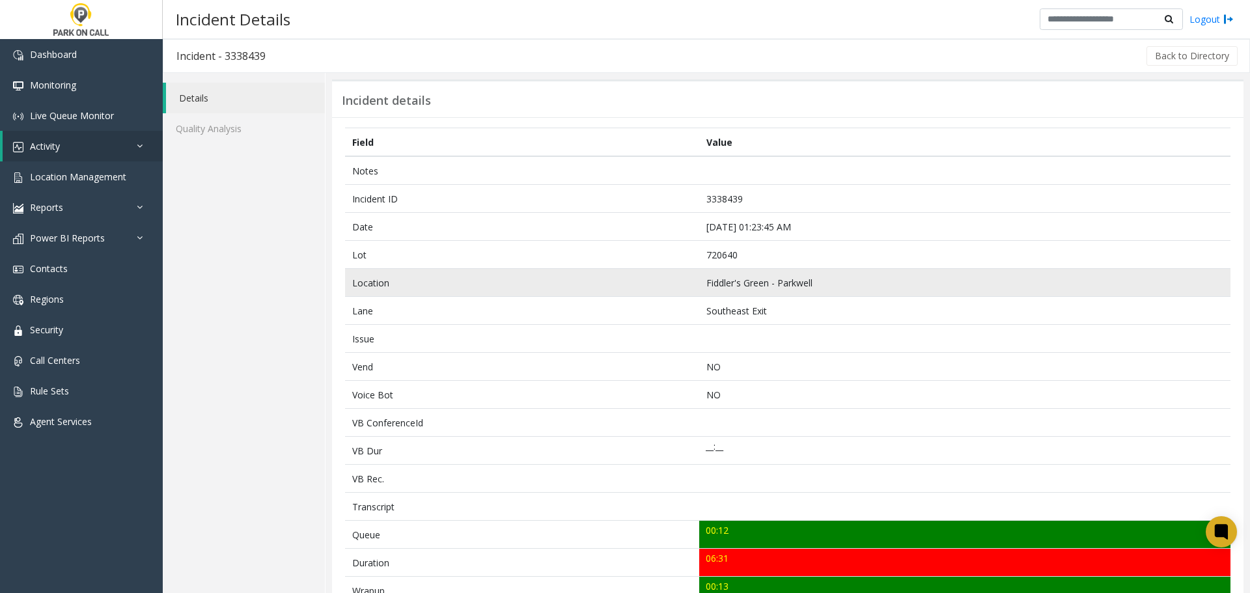
click at [722, 274] on td "Fiddler's Green - Parkwell" at bounding box center [964, 283] width 531 height 28
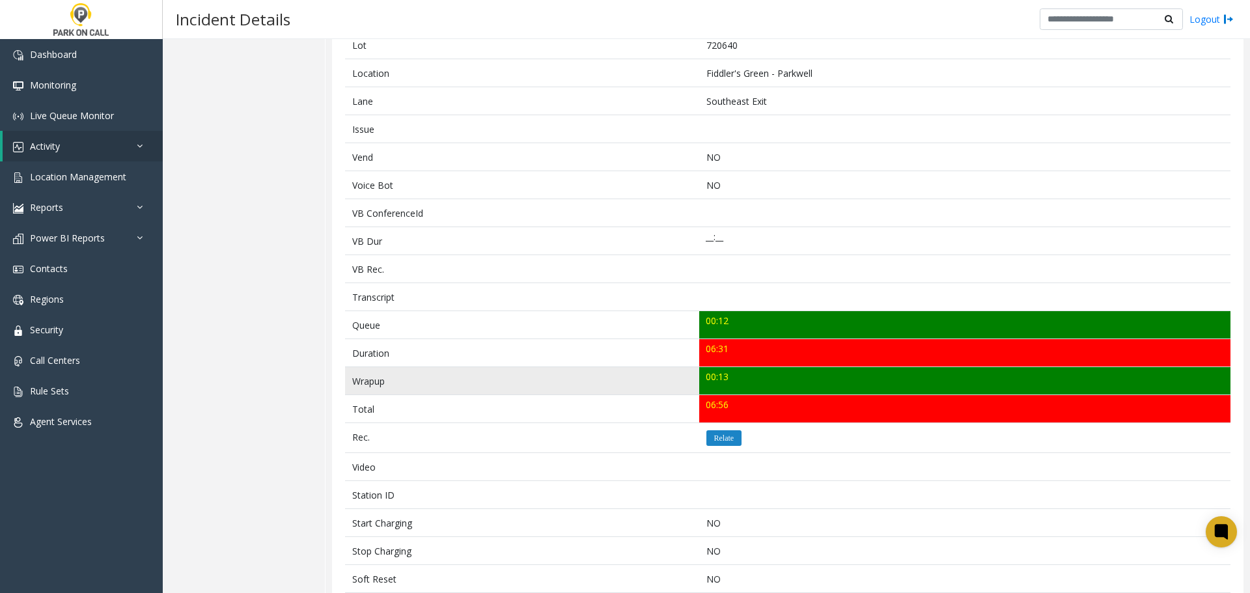
scroll to position [350, 0]
